Goal: Use online tool/utility: Utilize a website feature to perform a specific function

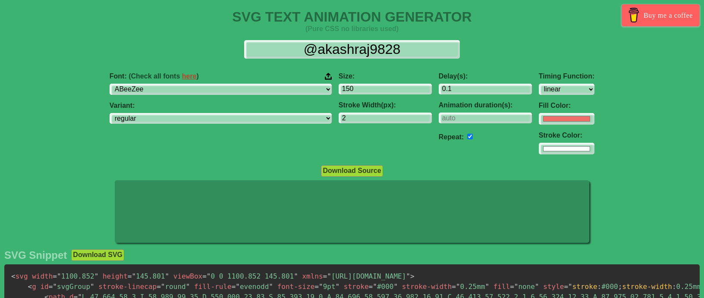
select select "linear"
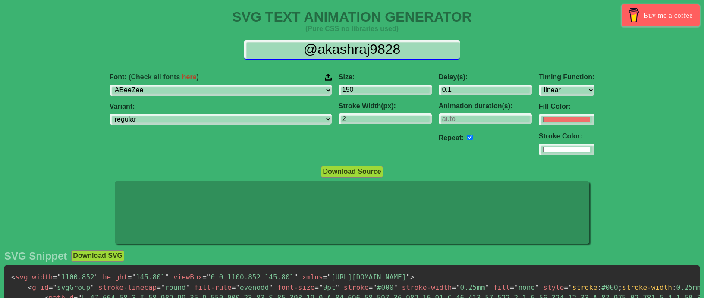
drag, startPoint x: 412, startPoint y: 53, endPoint x: 295, endPoint y: 49, distance: 116.9
click at [295, 49] on input "@akashraj9828" at bounding box center [352, 49] width 216 height 19
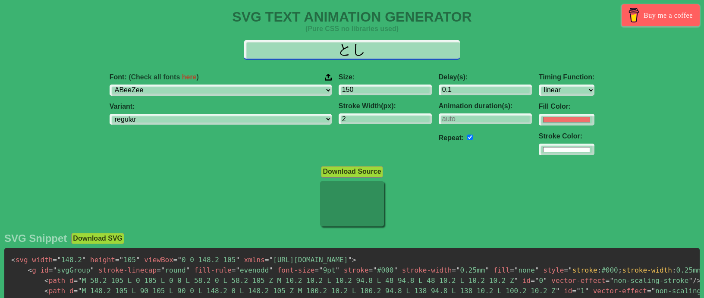
type input "と"
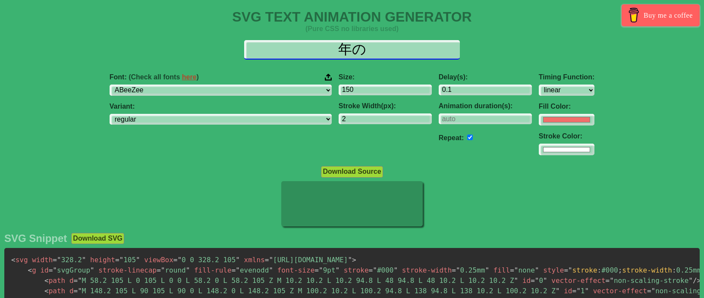
type input "年"
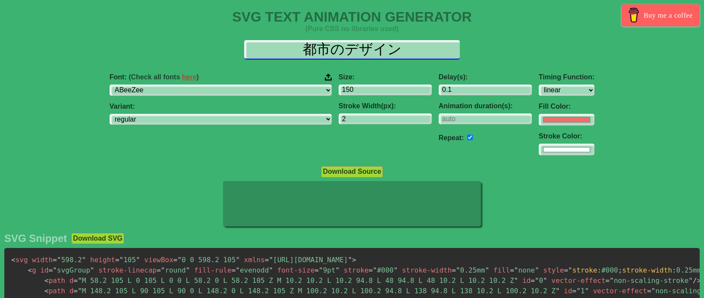
type input "都市のデザイン"
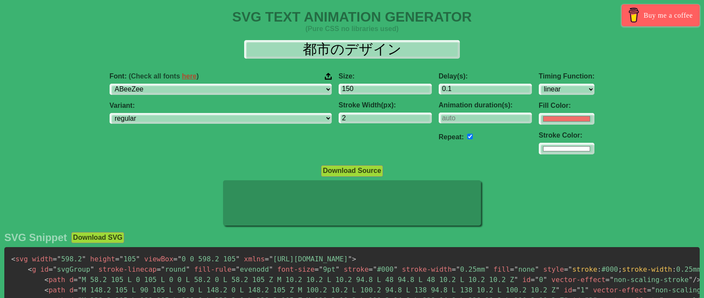
click at [241, 99] on div "Font: (Check all fonts here ) ABeeZee [PERSON_NAME] Display AR One Sans [PERSON…" at bounding box center [220, 114] width 229 height 96
click at [249, 95] on div "Font: (Check all fonts here ) ABeeZee [PERSON_NAME] Display AR One Sans [PERSON…" at bounding box center [220, 114] width 229 height 96
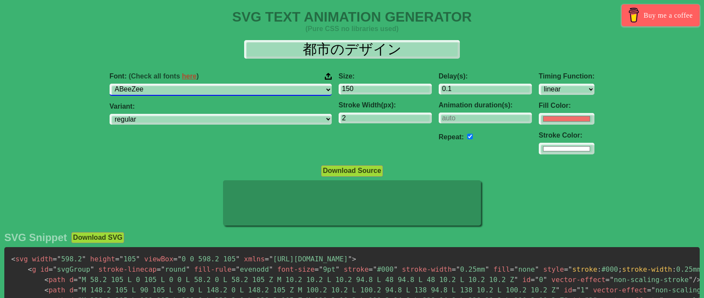
click at [258, 90] on select "ABeeZee [PERSON_NAME] Display AR One Sans [PERSON_NAME] Libre Aboreto Abril Fat…" at bounding box center [221, 90] width 222 height 12
select select "[PERSON_NAME] Sans JP"
click at [160, 84] on select "ABeeZee [PERSON_NAME] Display AR One Sans [PERSON_NAME] Libre Aboreto Abril Fat…" at bounding box center [221, 90] width 222 height 12
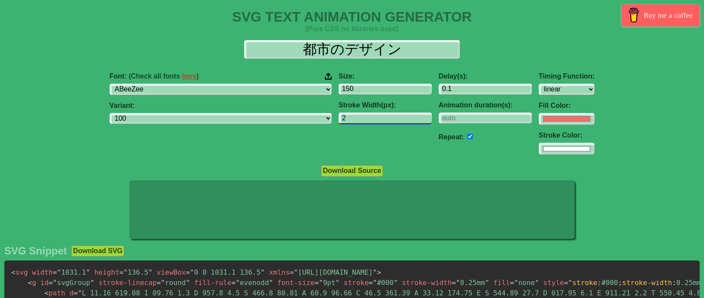
select select "100"
click at [379, 116] on input "3" at bounding box center [384, 119] width 93 height 12
click at [379, 116] on input "4" at bounding box center [384, 119] width 93 height 12
click at [380, 121] on input "3" at bounding box center [384, 119] width 93 height 12
click at [380, 121] on input "2" at bounding box center [384, 119] width 93 height 12
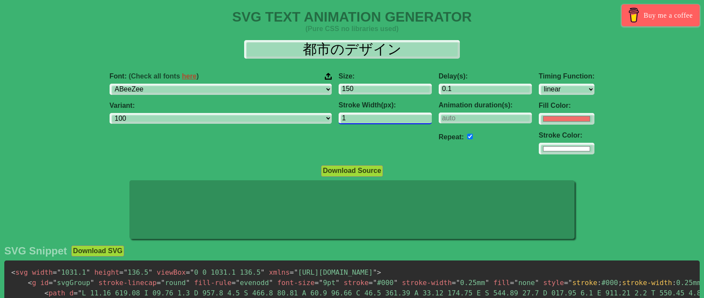
click at [380, 121] on input "1" at bounding box center [384, 119] width 93 height 12
click at [381, 119] on input "0" at bounding box center [384, 119] width 93 height 12
click at [382, 117] on input "1" at bounding box center [384, 119] width 93 height 12
click at [382, 117] on input "2" at bounding box center [384, 119] width 93 height 12
type input "1"
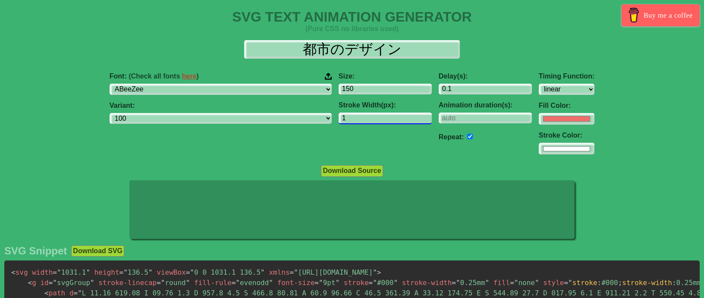
click at [381, 120] on input "1" at bounding box center [384, 119] width 93 height 12
